Goal: Task Accomplishment & Management: Complete application form

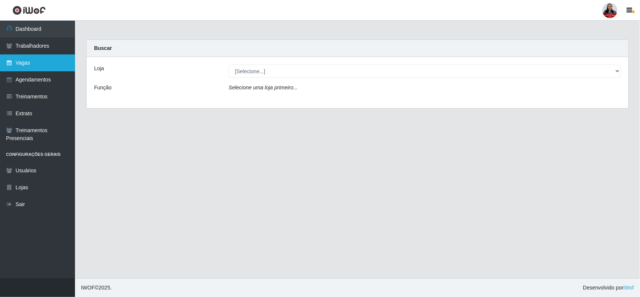
click at [27, 60] on link "Vagas" at bounding box center [37, 62] width 75 height 17
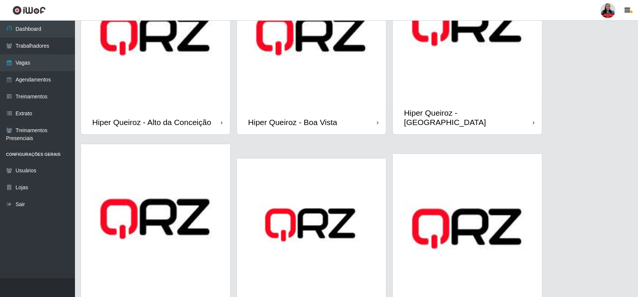
scroll to position [94, 0]
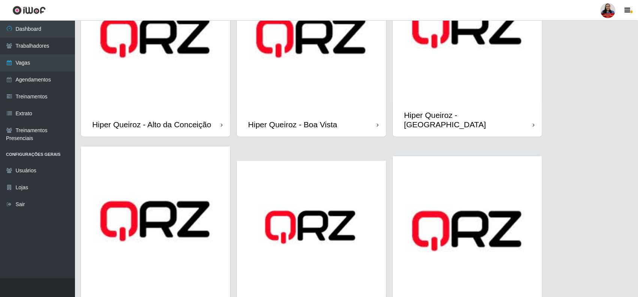
click at [335, 101] on img at bounding box center [311, 37] width 149 height 149
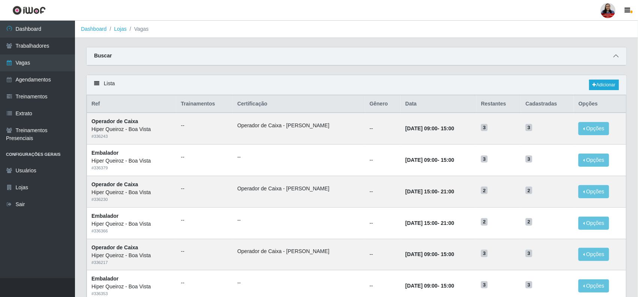
click at [612, 55] on span at bounding box center [616, 56] width 9 height 9
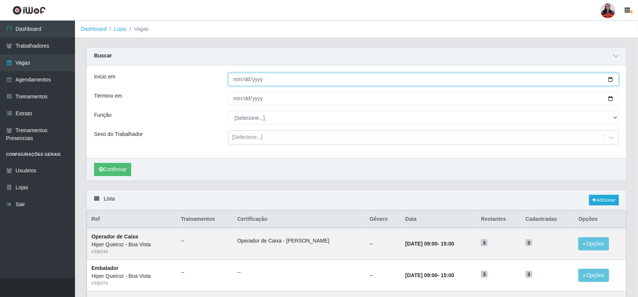
click at [610, 83] on input "Início em" at bounding box center [423, 79] width 391 height 13
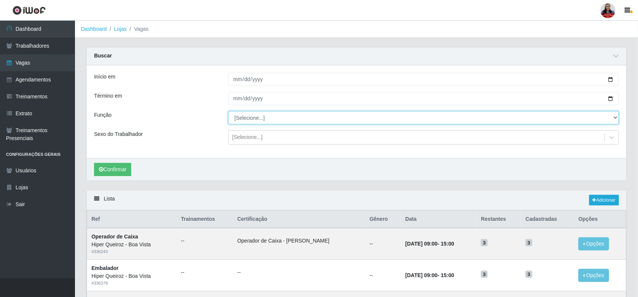
click at [447, 117] on select "[Selecione...] Embalador Embalador + Embalador ++ Operador de Caixa Operador de…" at bounding box center [423, 117] width 391 height 13
